Goal: Task Accomplishment & Management: Manage account settings

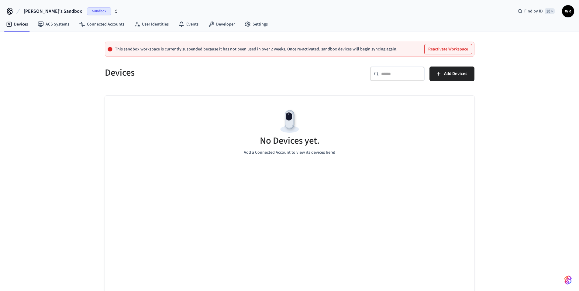
click at [451, 49] on button "Reactivate Workspace" at bounding box center [448, 49] width 47 height 10
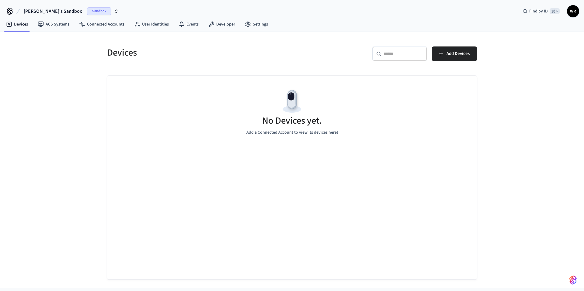
click at [87, 10] on span "Sandbox" at bounding box center [99, 11] width 24 height 8
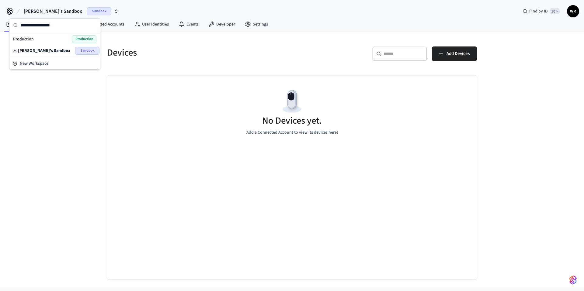
click at [35, 41] on div "Production Production" at bounding box center [54, 39] width 83 height 8
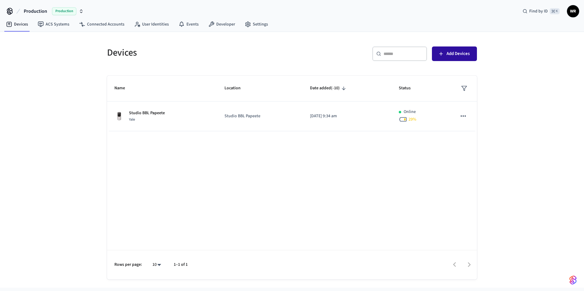
click at [457, 54] on span "Add Devices" at bounding box center [457, 54] width 23 height 8
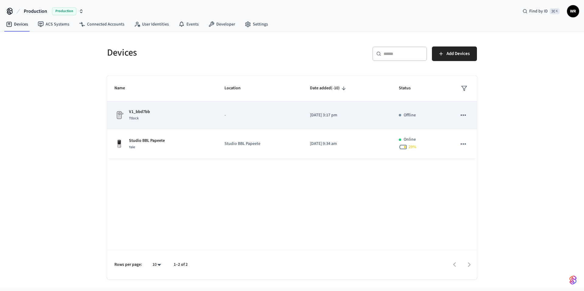
click at [225, 118] on p "-" at bounding box center [259, 115] width 71 height 6
click at [460, 115] on icon "sticky table" at bounding box center [463, 115] width 8 height 8
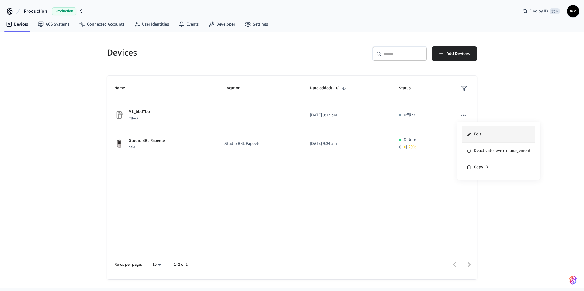
click at [475, 135] on li "Edit" at bounding box center [499, 134] width 74 height 16
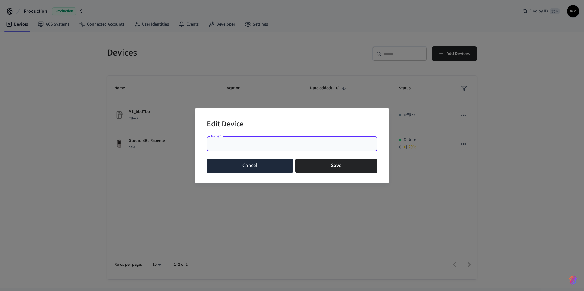
click at [263, 170] on button "Cancel" at bounding box center [250, 166] width 86 height 15
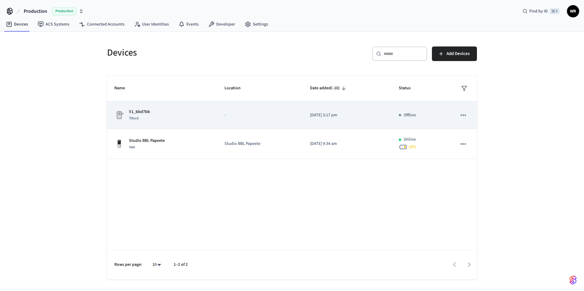
click at [342, 116] on p "[DATE] 3:17 pm" at bounding box center [347, 115] width 74 height 6
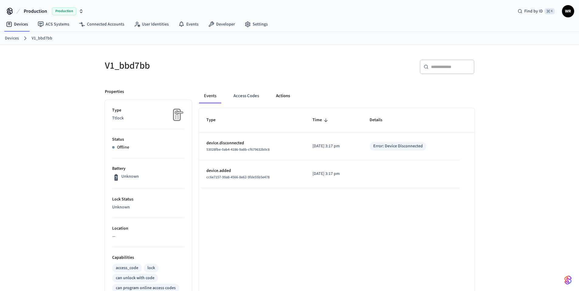
click at [285, 96] on button "Actions" at bounding box center [283, 96] width 24 height 15
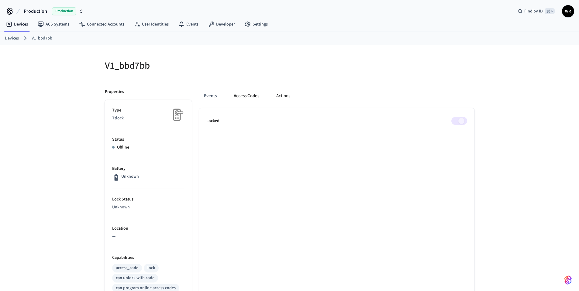
click at [258, 98] on button "Access Codes" at bounding box center [246, 96] width 35 height 15
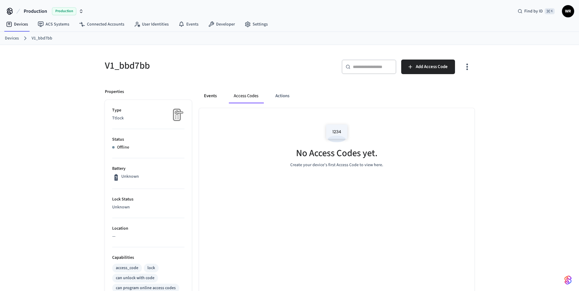
click at [202, 99] on button "Events" at bounding box center [210, 96] width 22 height 15
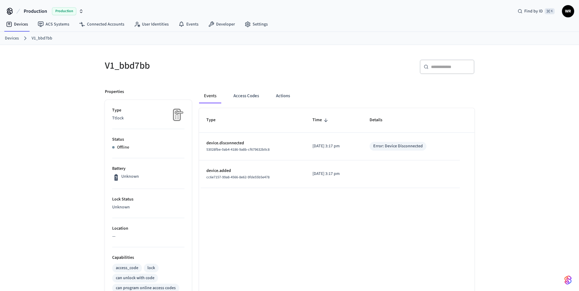
click at [11, 40] on link "Devices" at bounding box center [12, 38] width 14 height 6
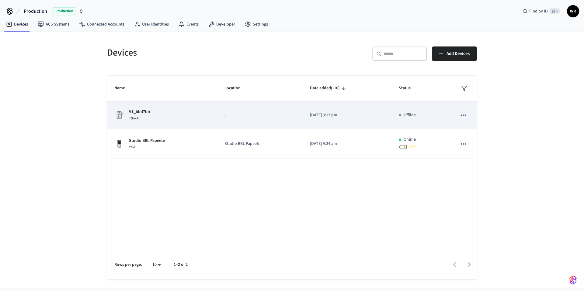
click at [261, 116] on p "-" at bounding box center [259, 115] width 71 height 6
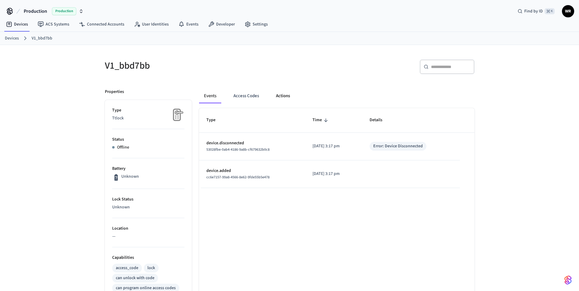
click at [294, 96] on button "Actions" at bounding box center [283, 96] width 24 height 15
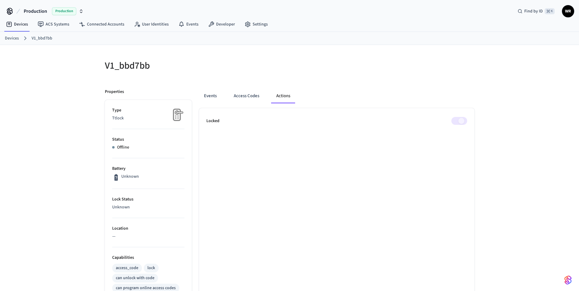
click at [463, 122] on span at bounding box center [459, 121] width 16 height 8
click at [508, 184] on div "V1_bbd7bb Properties Type Ttlock Status Offline Battery Unknown Lock Status Unk…" at bounding box center [289, 252] width 579 height 415
click at [102, 24] on link "Connected Accounts" at bounding box center [101, 24] width 55 height 11
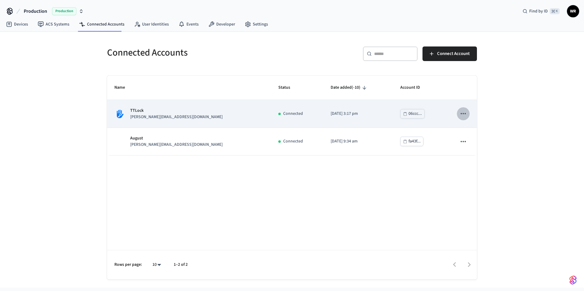
click at [465, 113] on icon "sticky table" at bounding box center [463, 114] width 8 height 8
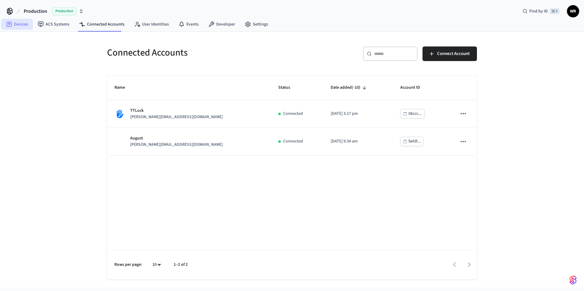
click at [18, 25] on link "Devices" at bounding box center [17, 24] width 32 height 11
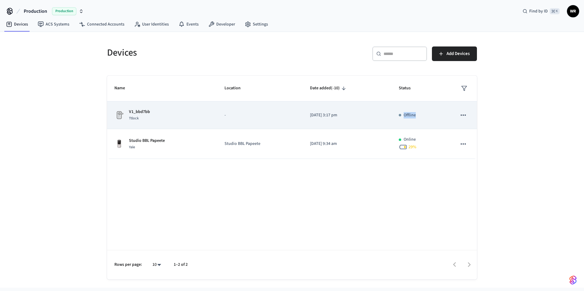
click at [462, 116] on icon "sticky table" at bounding box center [463, 115] width 8 height 8
click at [487, 152] on li "Deactivate device management" at bounding box center [499, 151] width 74 height 16
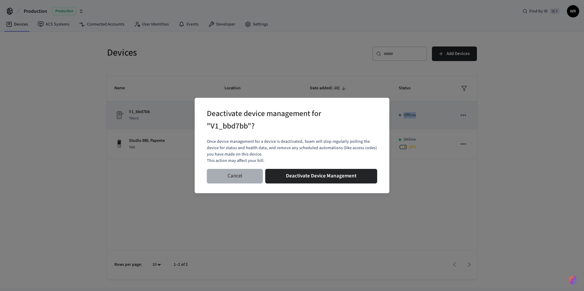
click at [240, 176] on button "Cancel" at bounding box center [235, 176] width 56 height 15
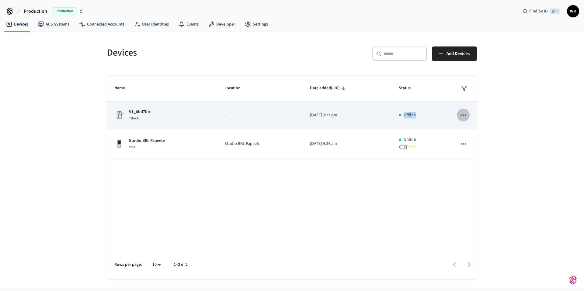
click at [464, 113] on icon "sticky table" at bounding box center [463, 115] width 8 height 8
click at [482, 148] on li "Deactivate device management" at bounding box center [499, 151] width 74 height 16
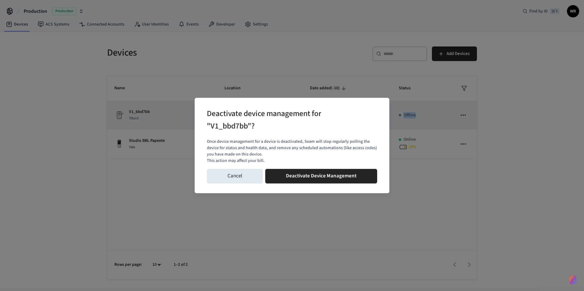
click at [245, 179] on button "Cancel" at bounding box center [235, 176] width 56 height 15
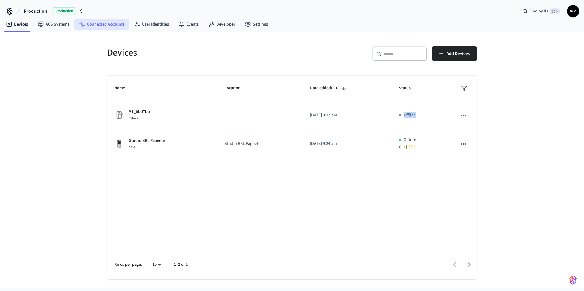
drag, startPoint x: 423, startPoint y: 113, endPoint x: 95, endPoint y: 24, distance: 340.2
click at [95, 24] on link "Connected Accounts" at bounding box center [101, 24] width 55 height 11
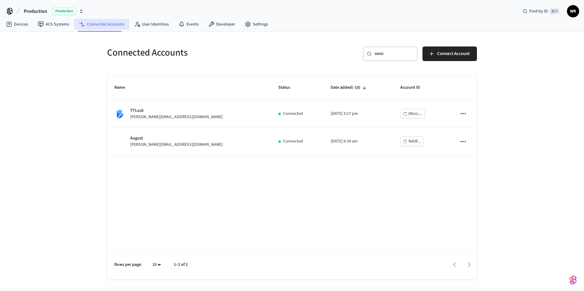
click at [464, 111] on icon "sticky table" at bounding box center [463, 114] width 8 height 8
click at [474, 130] on span "Delete Account" at bounding box center [484, 129] width 28 height 6
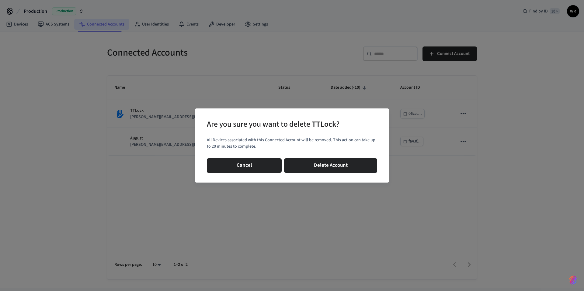
click at [366, 167] on button "Delete Account" at bounding box center [330, 165] width 93 height 15
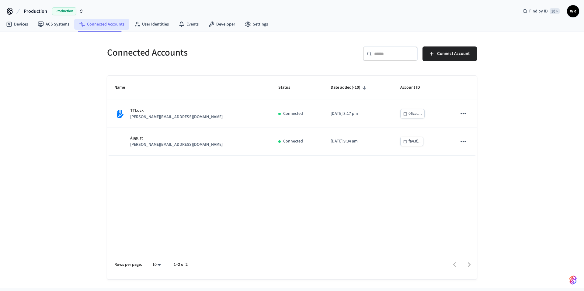
click at [8, 24] on icon at bounding box center [9, 24] width 2 height 2
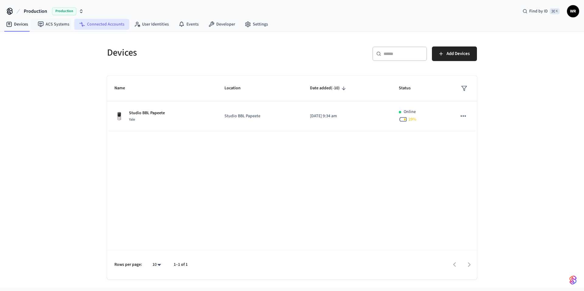
click at [108, 25] on link "Connected Accounts" at bounding box center [101, 24] width 55 height 11
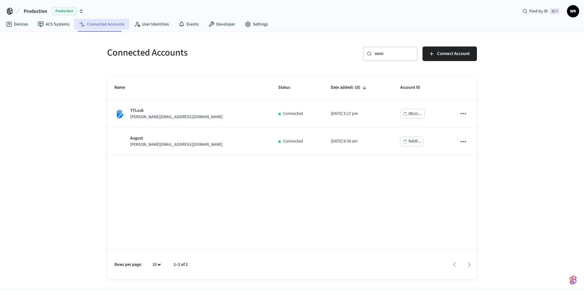
click at [462, 115] on icon "sticky table" at bounding box center [463, 114] width 8 height 8
click at [488, 128] on span "Delete Account" at bounding box center [484, 129] width 28 height 6
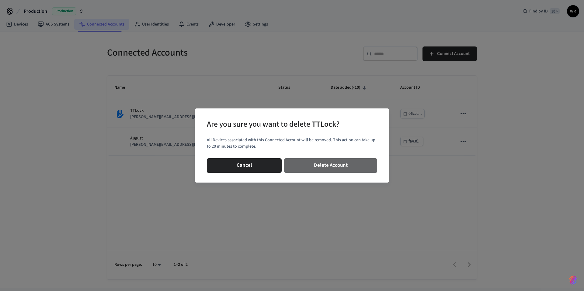
click at [323, 167] on button "Delete Account" at bounding box center [330, 165] width 93 height 15
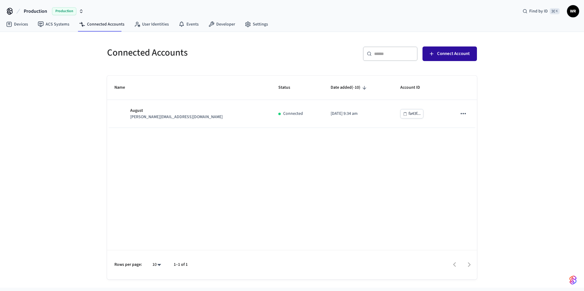
click at [456, 61] on button "Connect Account" at bounding box center [449, 54] width 54 height 15
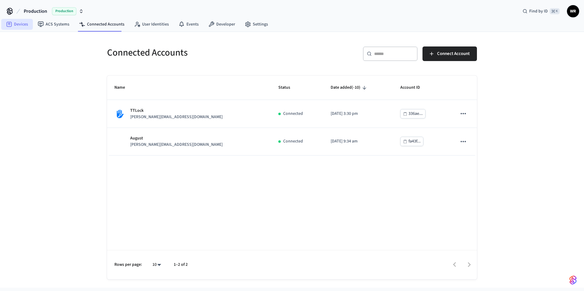
click at [19, 23] on link "Devices" at bounding box center [17, 24] width 32 height 11
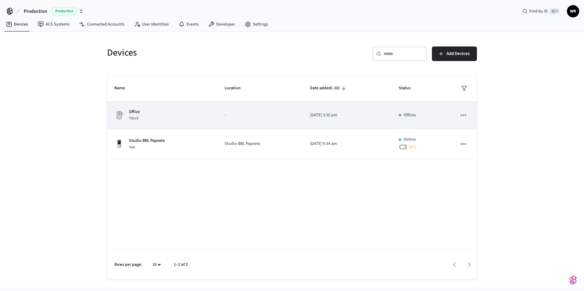
click at [134, 112] on p "Office" at bounding box center [134, 112] width 11 height 6
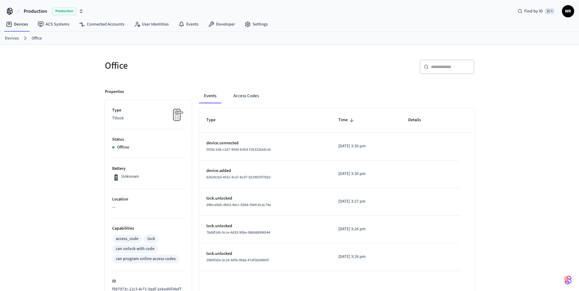
click at [66, 113] on div "Office ​ ​ Properties Type Ttlock Status Offline Battery Unknown Location — Cap…" at bounding box center [289, 220] width 579 height 350
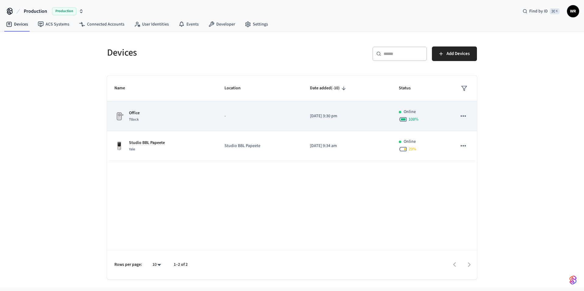
click at [435, 119] on div "100 %" at bounding box center [420, 119] width 43 height 9
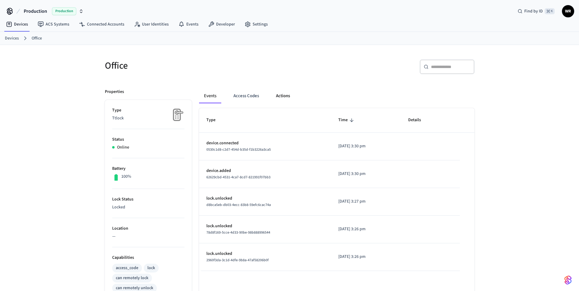
click at [281, 99] on button "Actions" at bounding box center [283, 96] width 24 height 15
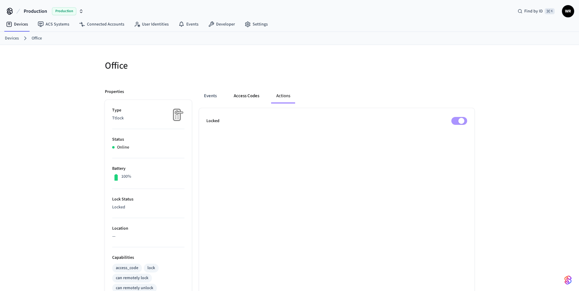
click at [241, 95] on button "Access Codes" at bounding box center [246, 96] width 35 height 15
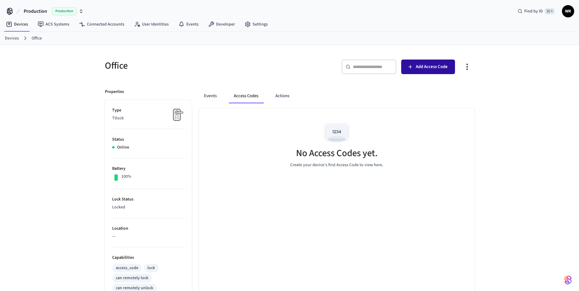
click at [439, 71] on button "Add Access Code" at bounding box center [428, 67] width 54 height 15
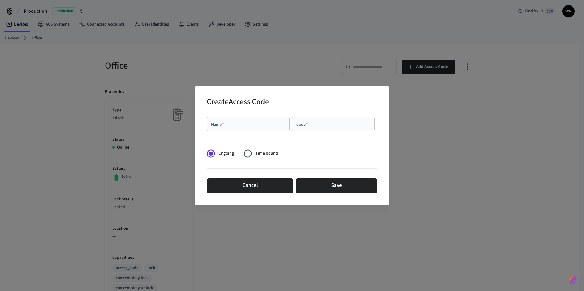
click at [237, 122] on input "Name   *" at bounding box center [247, 124] width 75 height 6
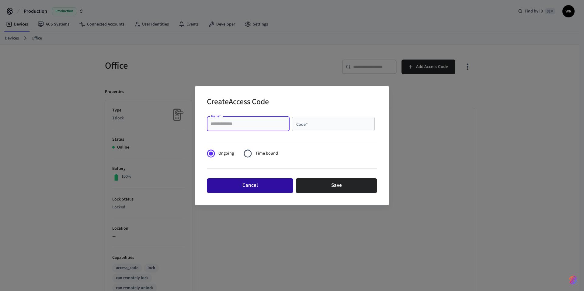
click at [253, 186] on button "Cancel" at bounding box center [250, 185] width 86 height 15
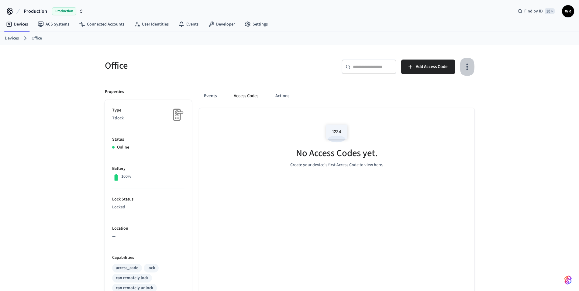
click at [464, 66] on icon "button" at bounding box center [466, 66] width 9 height 9
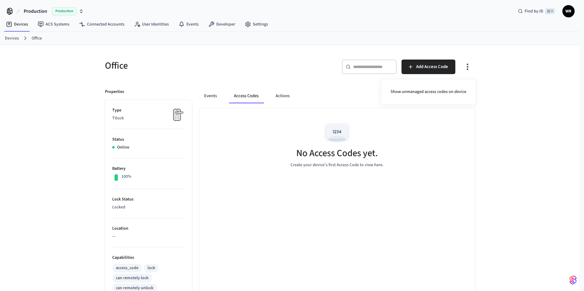
click at [430, 69] on div at bounding box center [292, 145] width 584 height 291
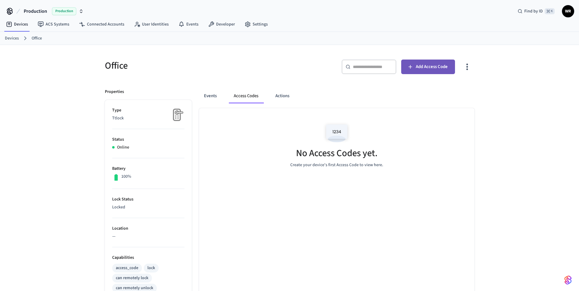
click at [437, 71] on span "Add Access Code" at bounding box center [432, 67] width 32 height 8
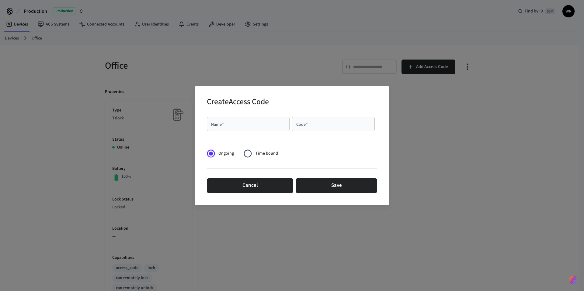
click at [223, 129] on div "Name   *" at bounding box center [248, 124] width 83 height 15
type input "******"
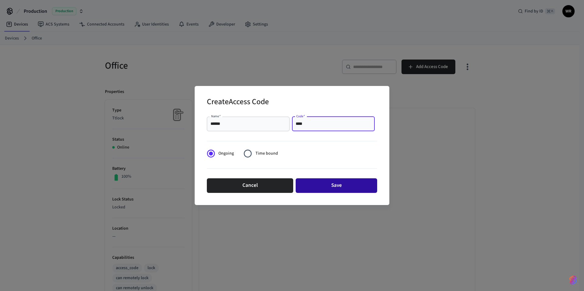
type input "****"
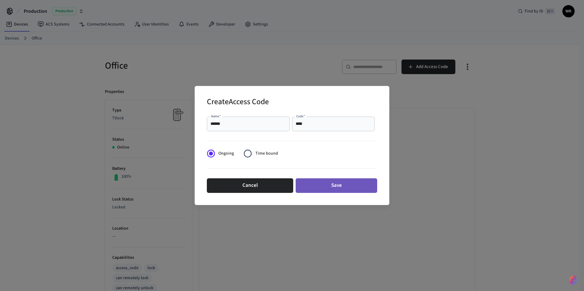
click at [326, 186] on button "Save" at bounding box center [336, 185] width 81 height 15
